Goal: Understand process/instructions

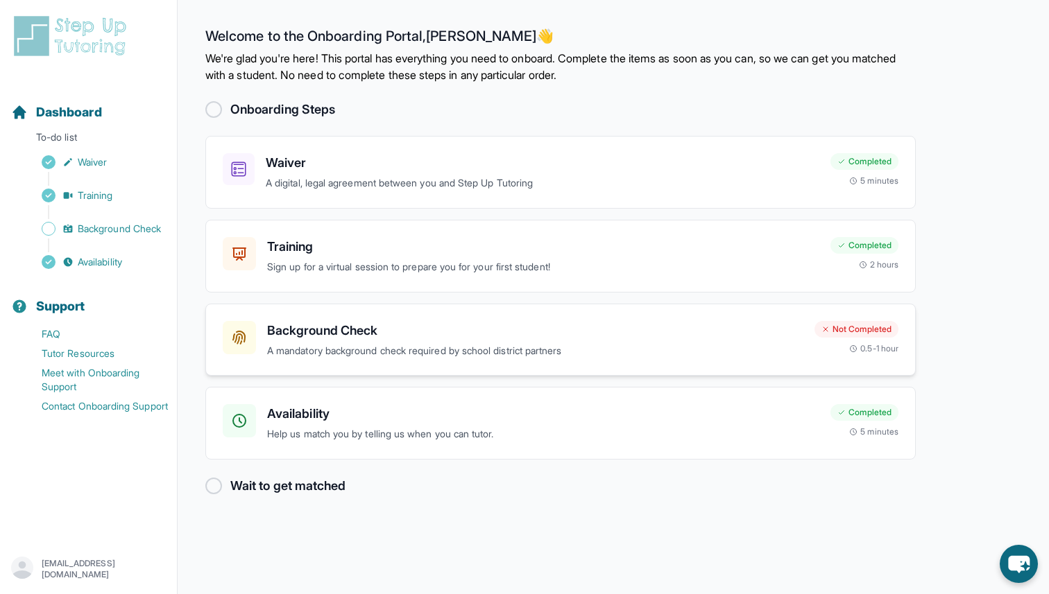
click at [857, 340] on div "Not Completed 0.5-1 hour" at bounding box center [856, 337] width 84 height 33
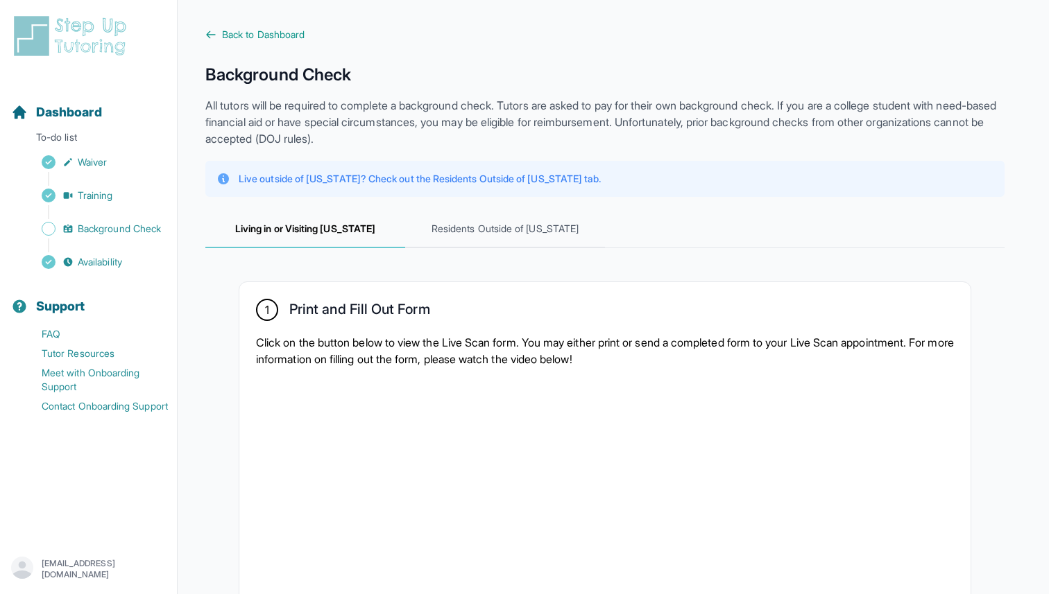
click at [739, 169] on div "Live outside of [US_STATE]? Check out the Residents Outside of [US_STATE] tab." at bounding box center [604, 179] width 799 height 36
click at [556, 228] on span "Residents Outside of [US_STATE]" at bounding box center [505, 229] width 200 height 37
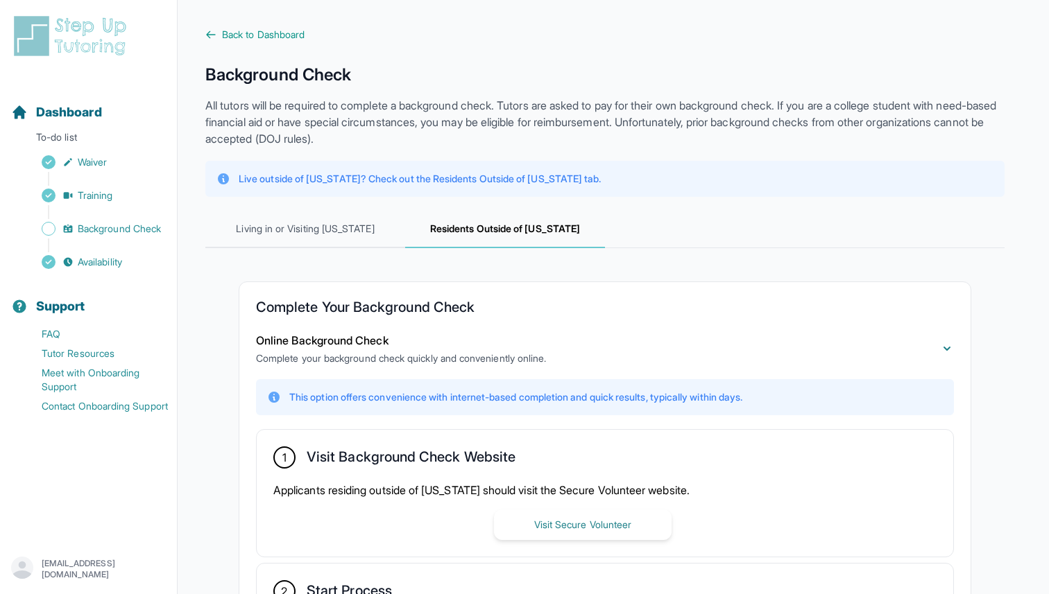
click at [259, 308] on h2 "Complete Your Background Check" at bounding box center [605, 310] width 698 height 22
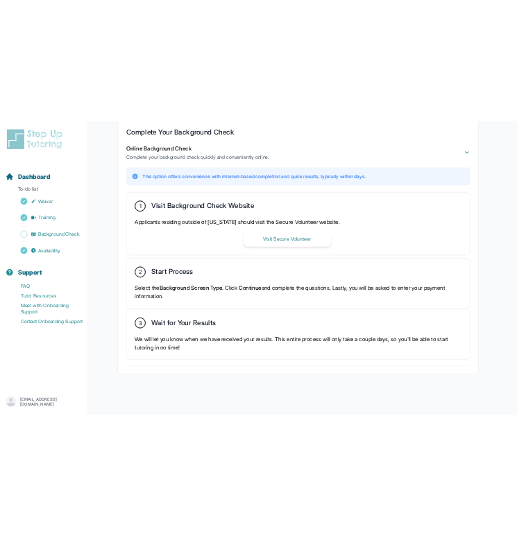
scroll to position [286, 0]
